Goal: Information Seeking & Learning: Learn about a topic

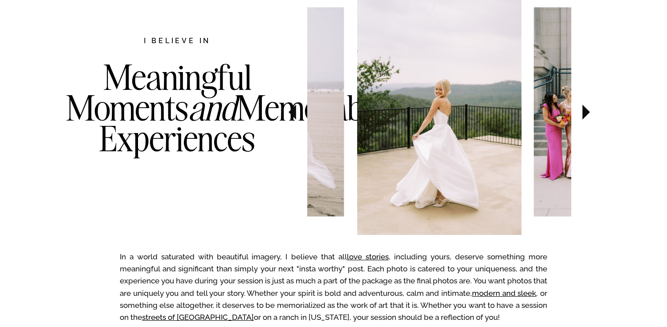
scroll to position [579, 0]
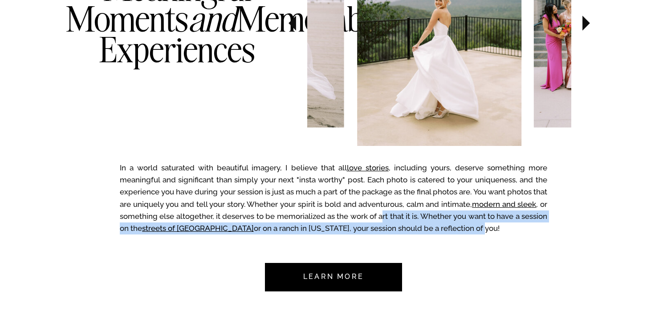
drag, startPoint x: 474, startPoint y: 224, endPoint x: 406, endPoint y: 217, distance: 68.0
click at [409, 215] on p "In a world saturated with beautiful imagery, I believe that all love stories , …" at bounding box center [333, 200] width 427 height 77
click at [406, 217] on p "In a world saturated with beautiful imagery, I believe that all love stories , …" at bounding box center [333, 200] width 427 height 77
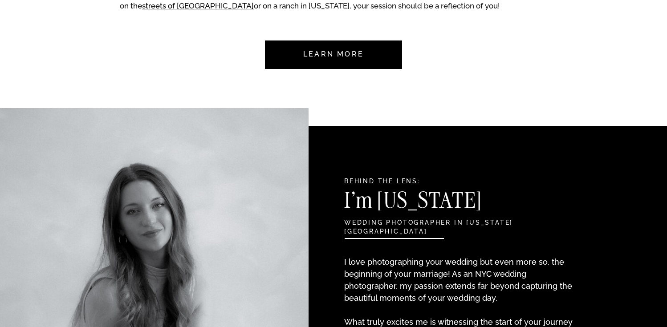
scroll to position [979, 0]
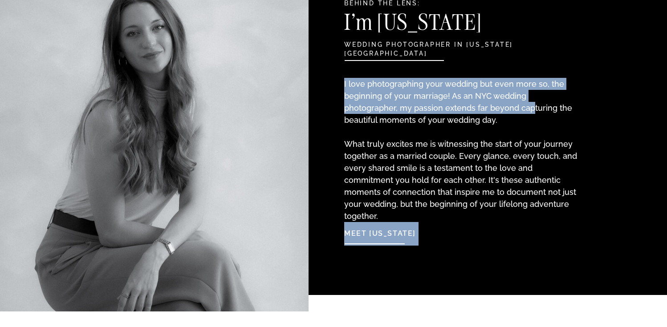
drag, startPoint x: 474, startPoint y: 113, endPoint x: 368, endPoint y: 89, distance: 108.2
click at [345, 141] on p "I love photographing your wedding but even more so, the beginning of your marri…" at bounding box center [461, 141] width 235 height 126
click at [441, 115] on p "I love photographing your wedding but even more so, the beginning of your marri…" at bounding box center [461, 141] width 235 height 126
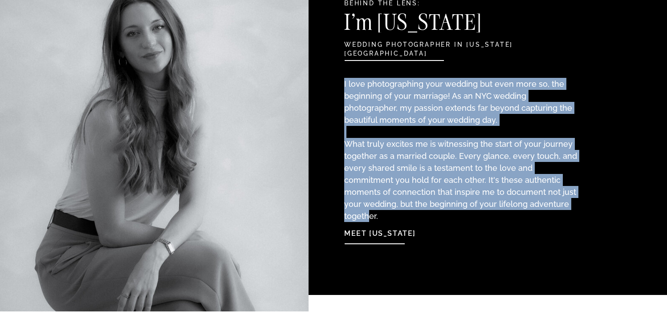
drag, startPoint x: 461, startPoint y: 122, endPoint x: 537, endPoint y: 200, distance: 109.5
click at [537, 200] on p "I love photographing your wedding but even more so, the beginning of your marri…" at bounding box center [461, 141] width 235 height 126
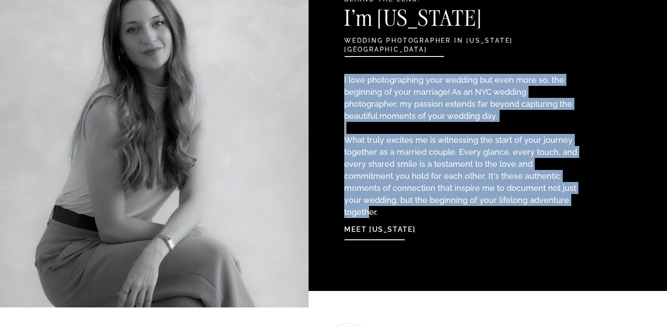
scroll to position [1157, 0]
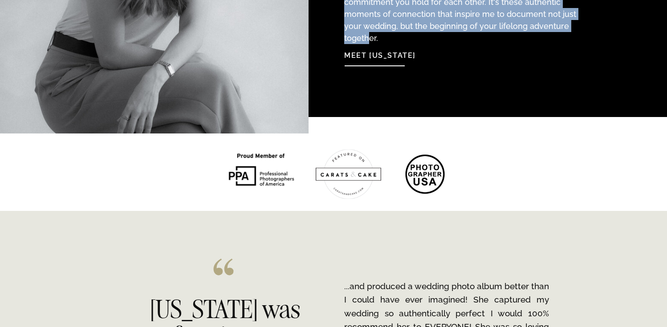
click at [391, 54] on nav "Meet Georgia" at bounding box center [392, 53] width 97 height 19
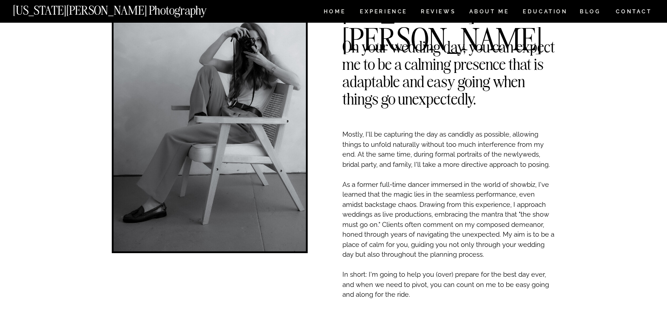
scroll to position [92, 0]
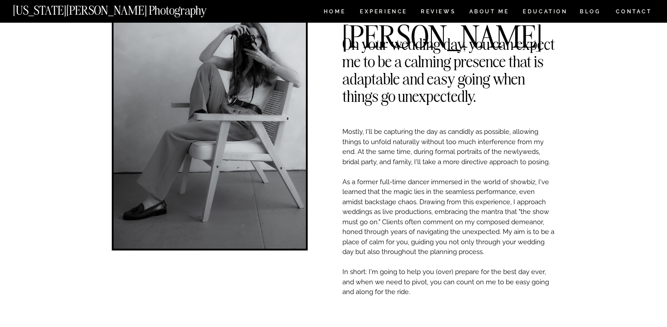
drag, startPoint x: 494, startPoint y: 260, endPoint x: 429, endPoint y: 304, distance: 77.9
click at [429, 304] on p "Mostly, I'll be capturing the day as candidly as possible, allowing things to u…" at bounding box center [448, 245] width 213 height 236
click at [430, 303] on p "Mostly, I'll be capturing the day as candidly as possible, allowing things to u…" at bounding box center [448, 245] width 213 height 236
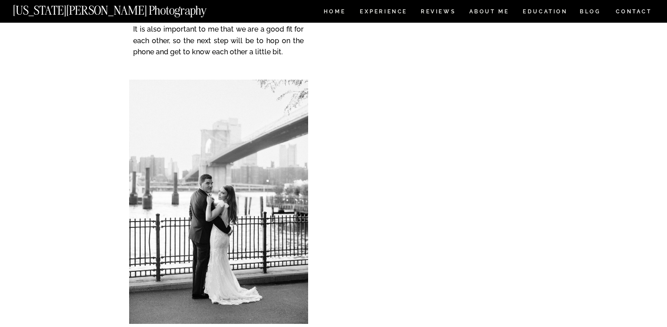
scroll to position [1561, 0]
